Goal: Task Accomplishment & Management: Use online tool/utility

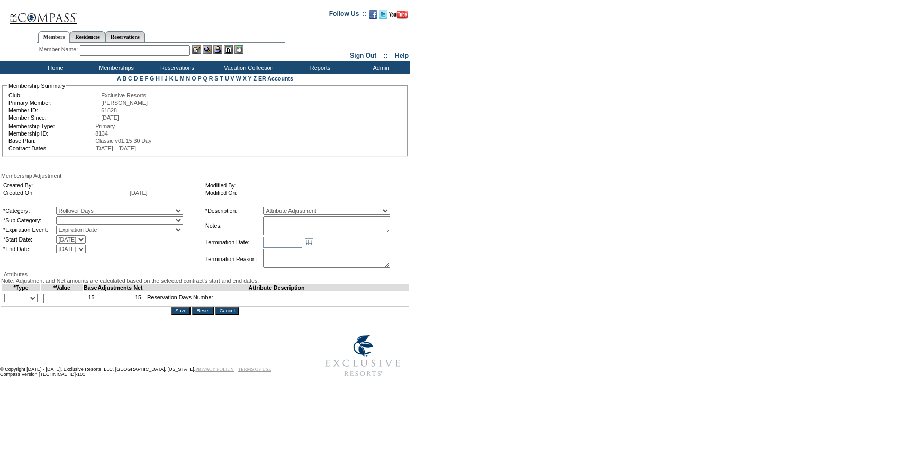
click at [92, 223] on select "Rollover Days" at bounding box center [119, 220] width 127 height 8
select select "782"
click at [78, 218] on select "Rollover Days" at bounding box center [119, 220] width 127 height 8
click at [342, 228] on textarea at bounding box center [326, 225] width 127 height 19
paste textarea "[PERSON_NAME] case [DATE] and [PERSON_NAME]/[PERSON_NAME] approval, rolling 5 d…"
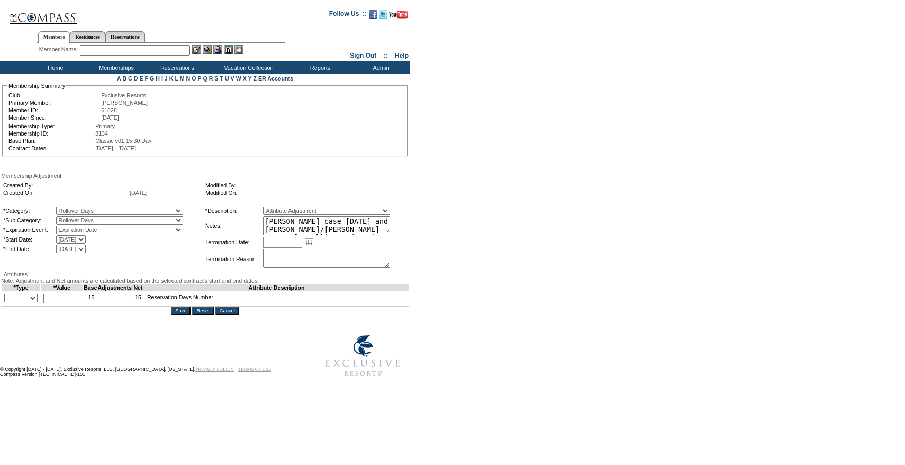
scroll to position [23, 0]
type textarea "[PERSON_NAME] case [DATE] and [PERSON_NAME]/[PERSON_NAME] approval, rolling 5 d…"
click at [35, 302] on select "+ - Override" at bounding box center [20, 298] width 33 height 8
select select "1"
click at [7, 302] on select "+ - Override" at bounding box center [20, 298] width 33 height 8
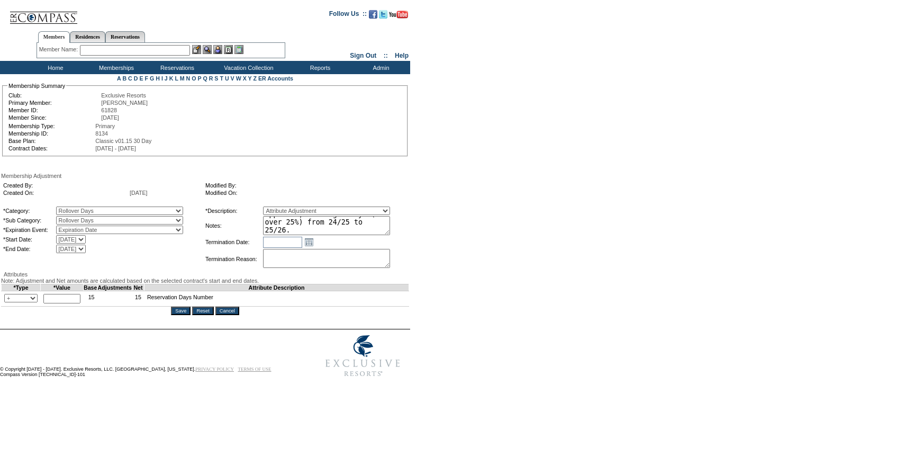
click at [76, 303] on input "text" at bounding box center [61, 299] width 37 height 10
type input "5"
click at [390, 235] on textarea "[PERSON_NAME] case [DATE] and [PERSON_NAME]/[PERSON_NAME] approval, rolling 5 d…" at bounding box center [326, 225] width 127 height 19
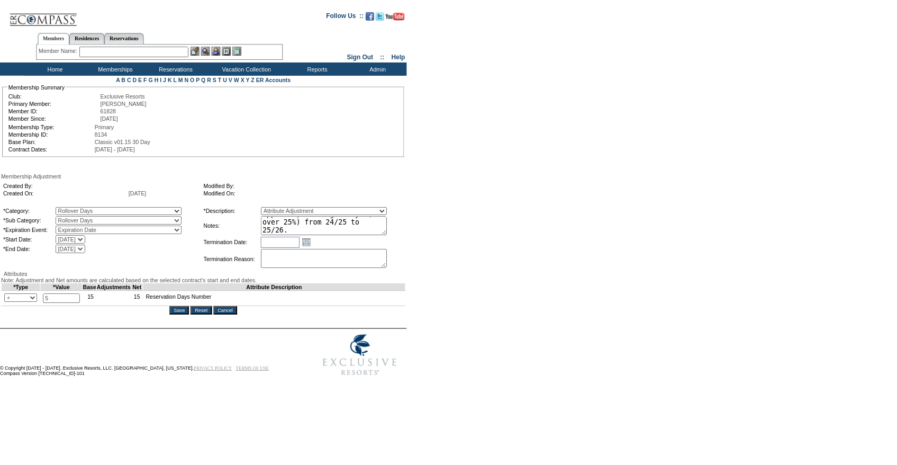
scroll to position [0, 0]
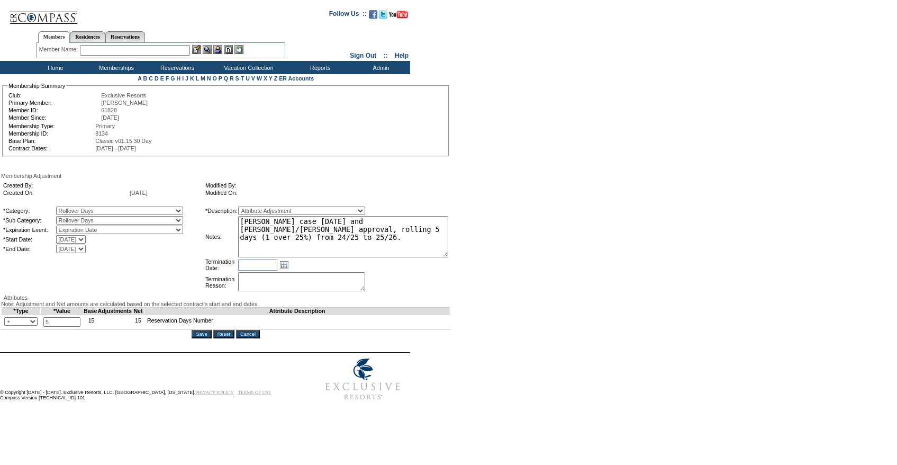
drag, startPoint x: 405, startPoint y: 234, endPoint x: 488, endPoint y: 255, distance: 85.1
click at [488, 255] on form "Follow Us ::" at bounding box center [446, 204] width 893 height 403
click at [199, 337] on input "Save" at bounding box center [202, 333] width 20 height 8
click at [431, 313] on td "Attribute Description" at bounding box center [297, 309] width 306 height 7
